Goal: Information Seeking & Learning: Learn about a topic

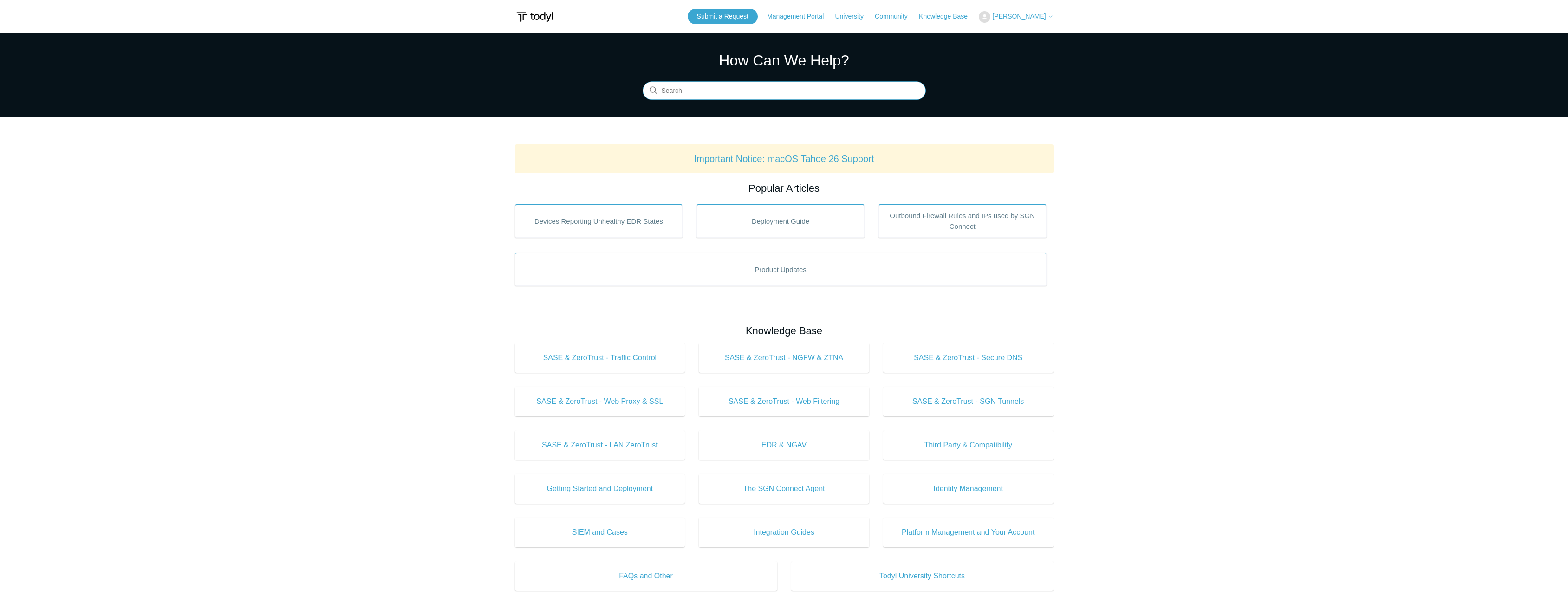
click at [671, 91] on input "Search" at bounding box center [784, 91] width 283 height 18
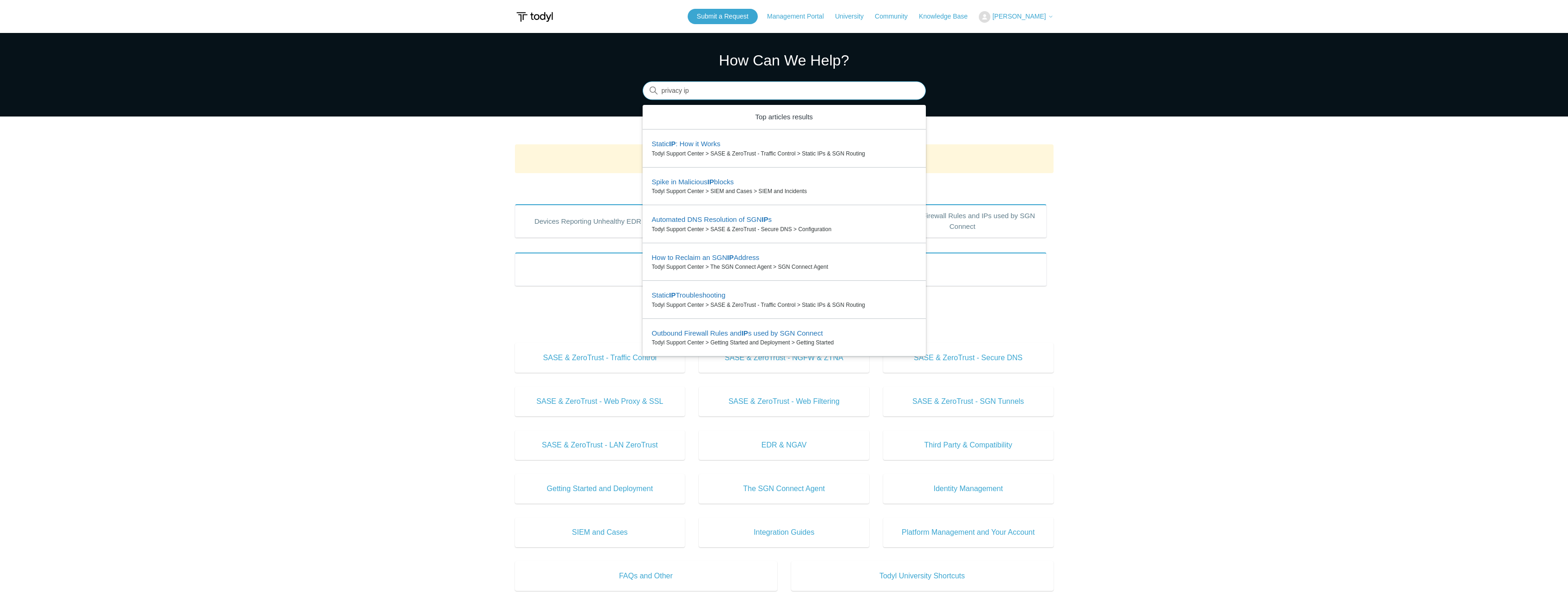
type input "privacy ip"
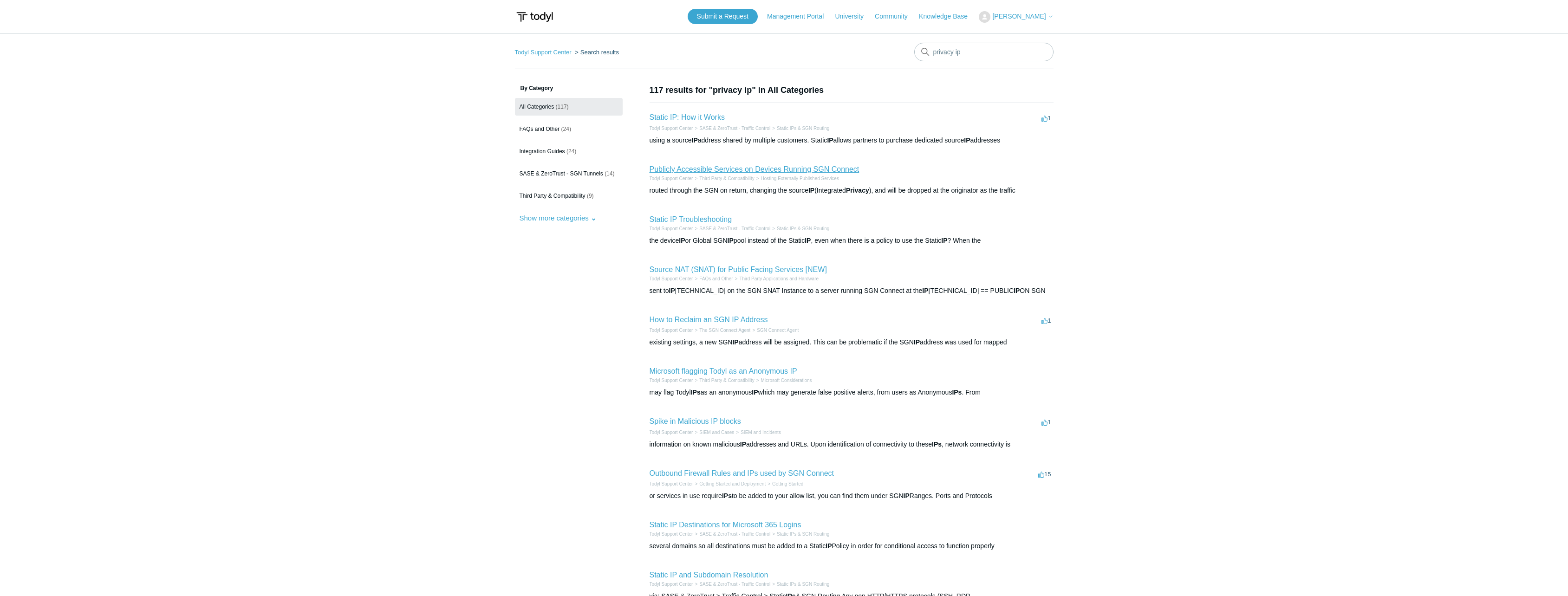
click at [677, 167] on link "Publicly Accessible Services on Devices Running SGN Connect" at bounding box center [755, 169] width 210 height 8
click at [686, 271] on link "Source NAT (SNAT) for Public Facing Services [NEW]" at bounding box center [738, 269] width 177 height 8
drag, startPoint x: 970, startPoint y: 50, endPoint x: 788, endPoint y: 69, distance: 183.0
click at [788, 69] on div "Todyl Support Center Search results privacy ip By Category All Categories (117)…" at bounding box center [784, 344] width 538 height 602
type input "integrated privacy"
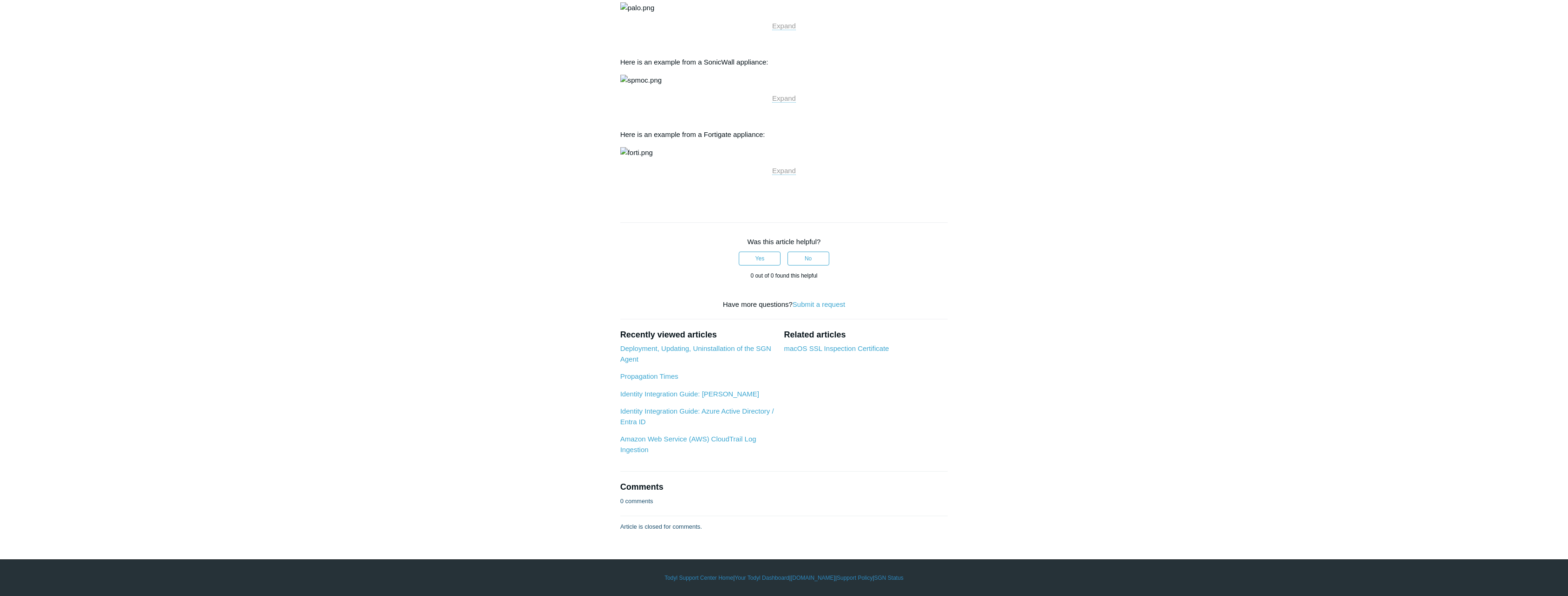
scroll to position [1579, 0]
